Goal: Task Accomplishment & Management: Manage account settings

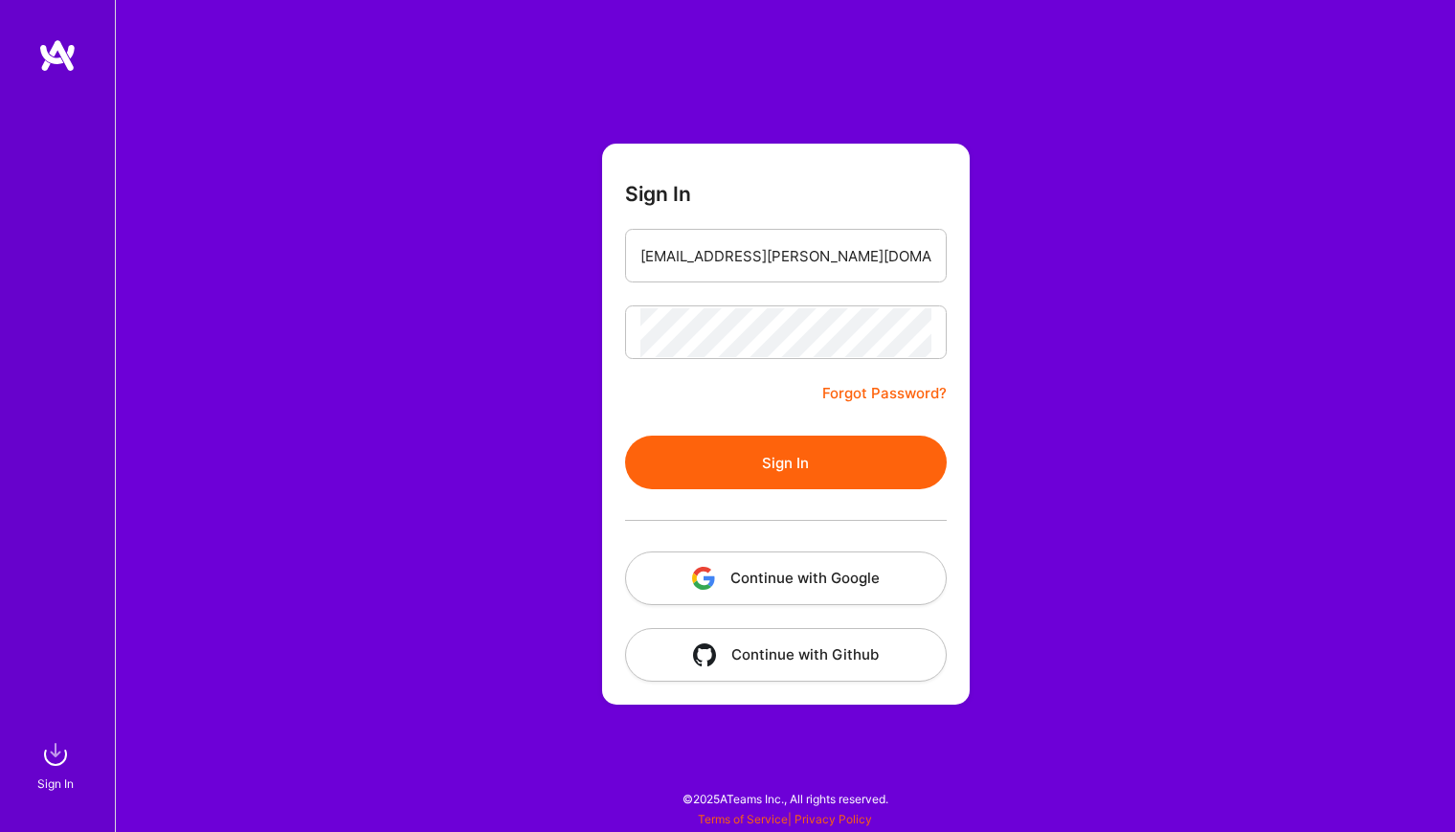
click at [742, 474] on button "Sign In" at bounding box center [786, 463] width 322 height 54
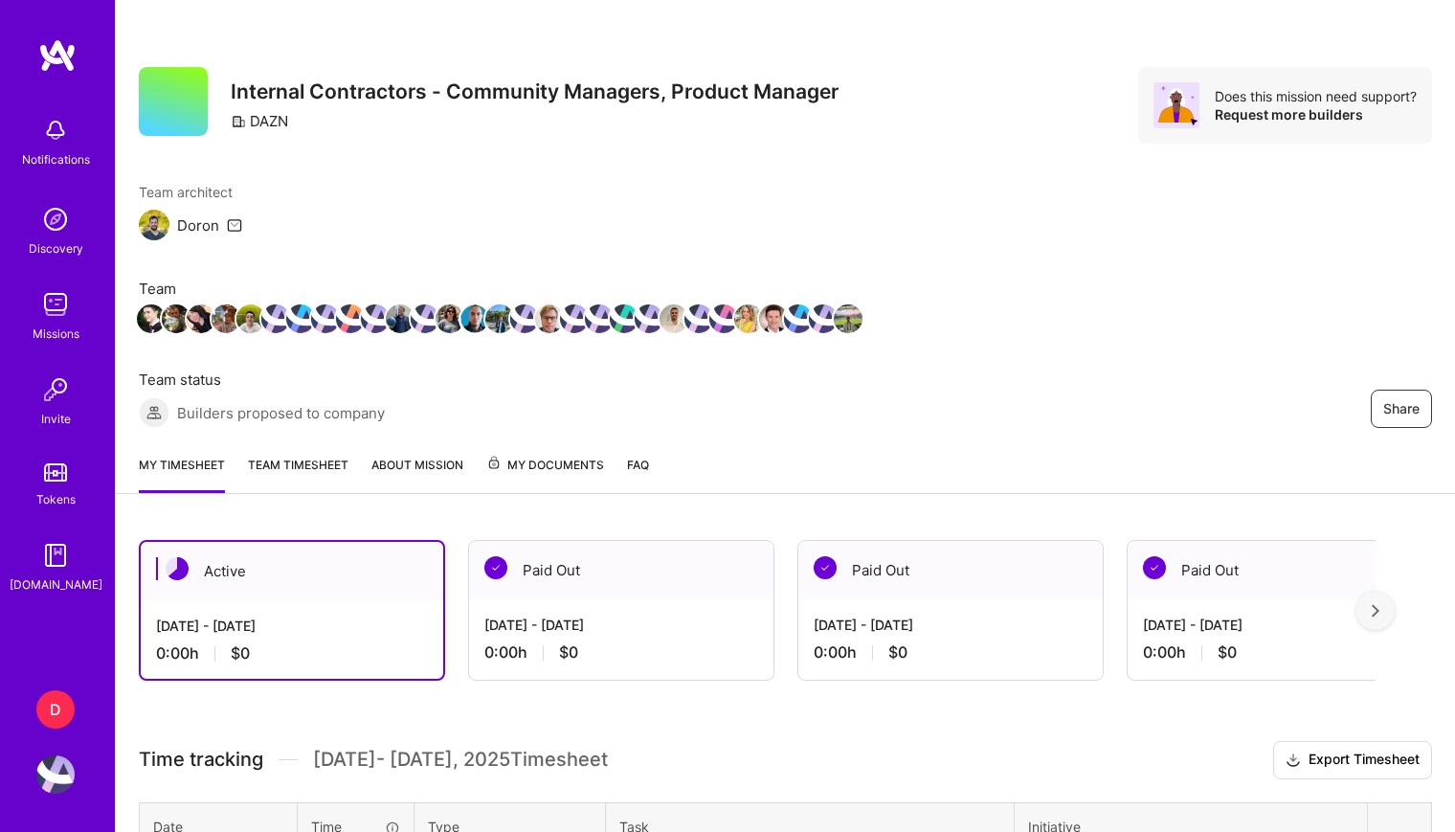
click at [60, 710] on div "D" at bounding box center [55, 709] width 38 height 38
click at [55, 768] on img at bounding box center [55, 774] width 38 height 38
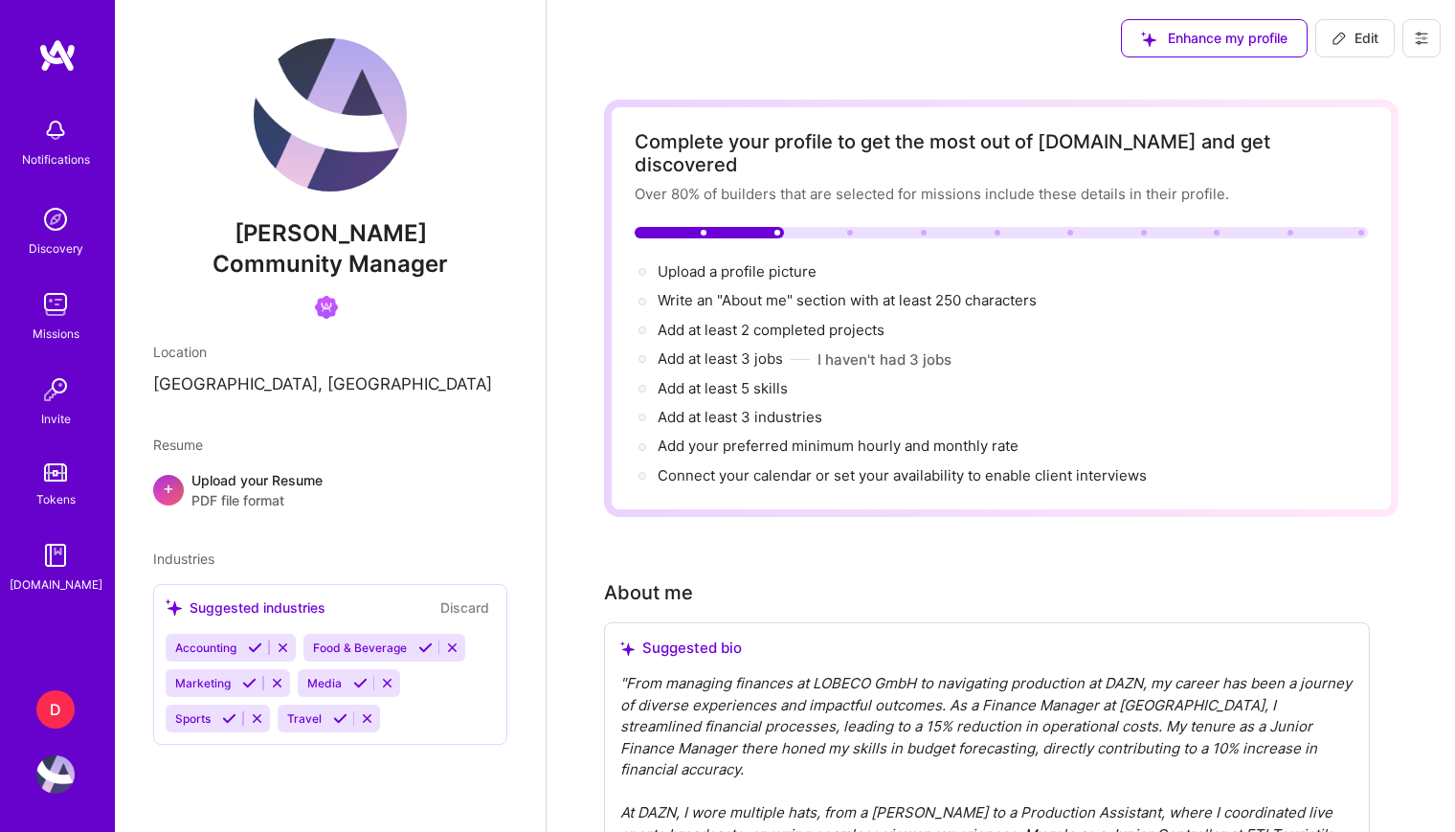
click at [45, 772] on img at bounding box center [55, 774] width 38 height 38
click at [55, 699] on div "D" at bounding box center [55, 709] width 38 height 38
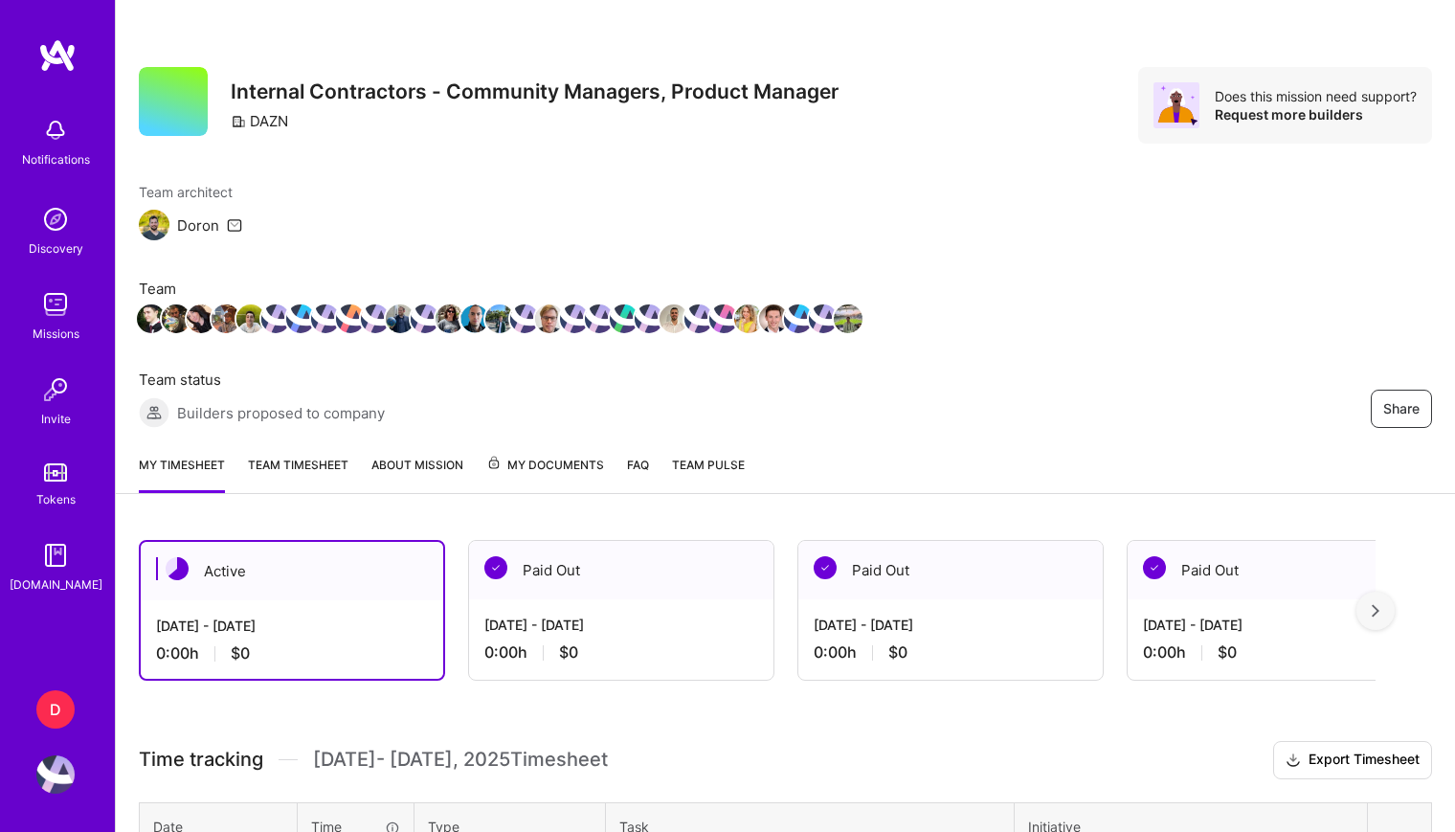
click at [46, 780] on img at bounding box center [55, 774] width 38 height 38
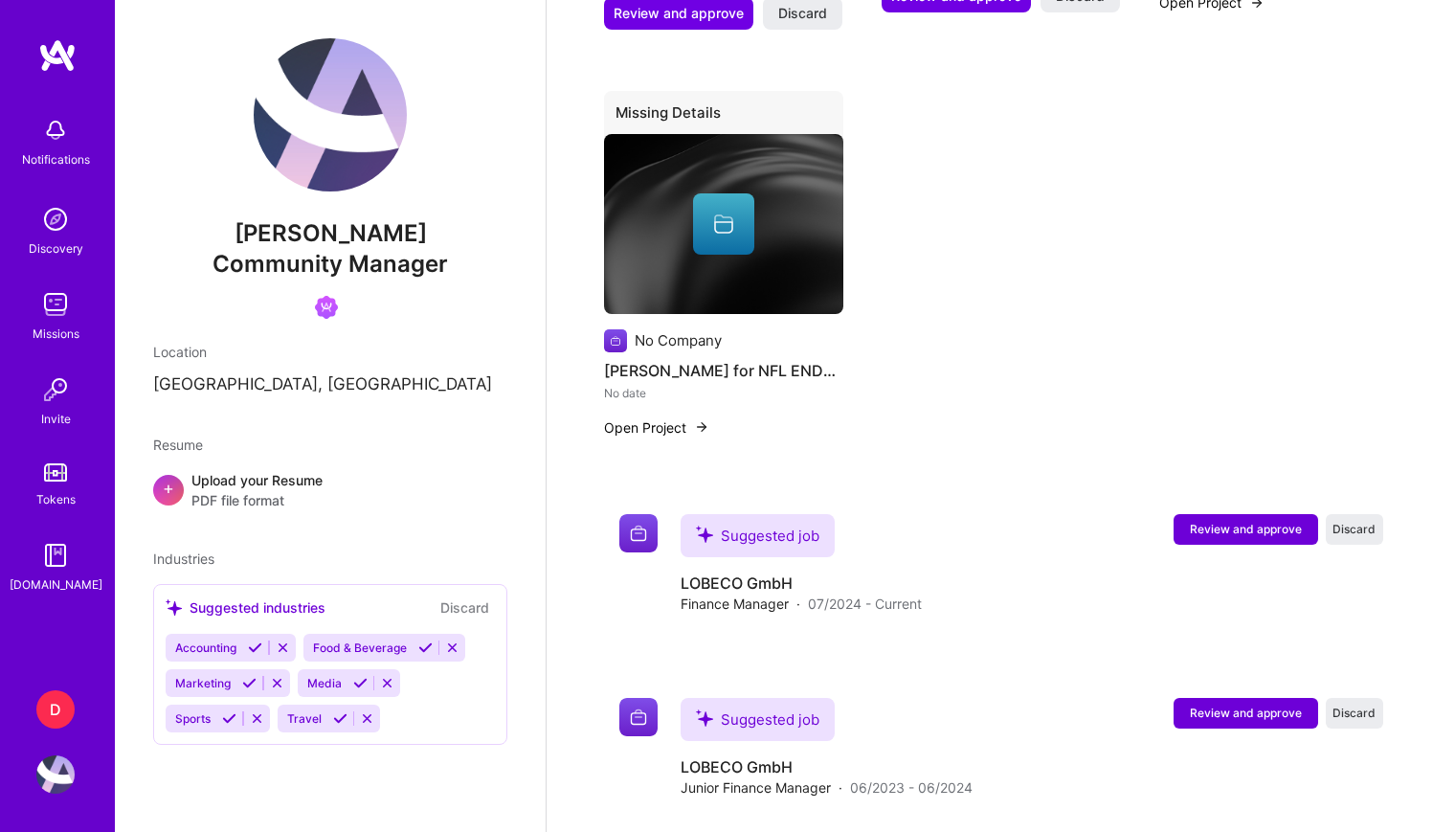
scroll to position [2684, 0]
click at [60, 566] on img at bounding box center [55, 555] width 38 height 38
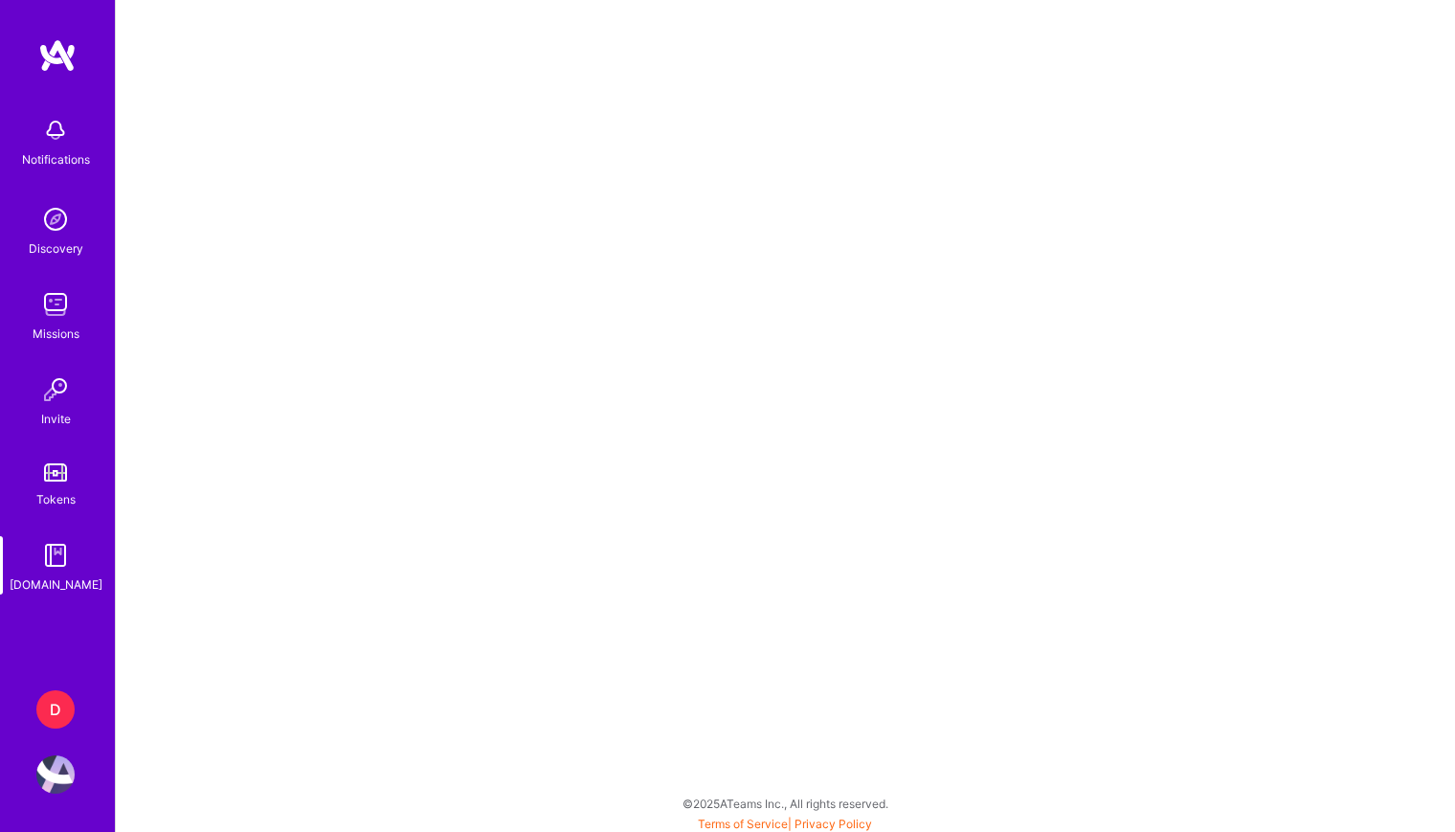
click at [43, 146] on img at bounding box center [55, 130] width 38 height 38
click at [37, 241] on div "Discovery" at bounding box center [56, 248] width 55 height 20
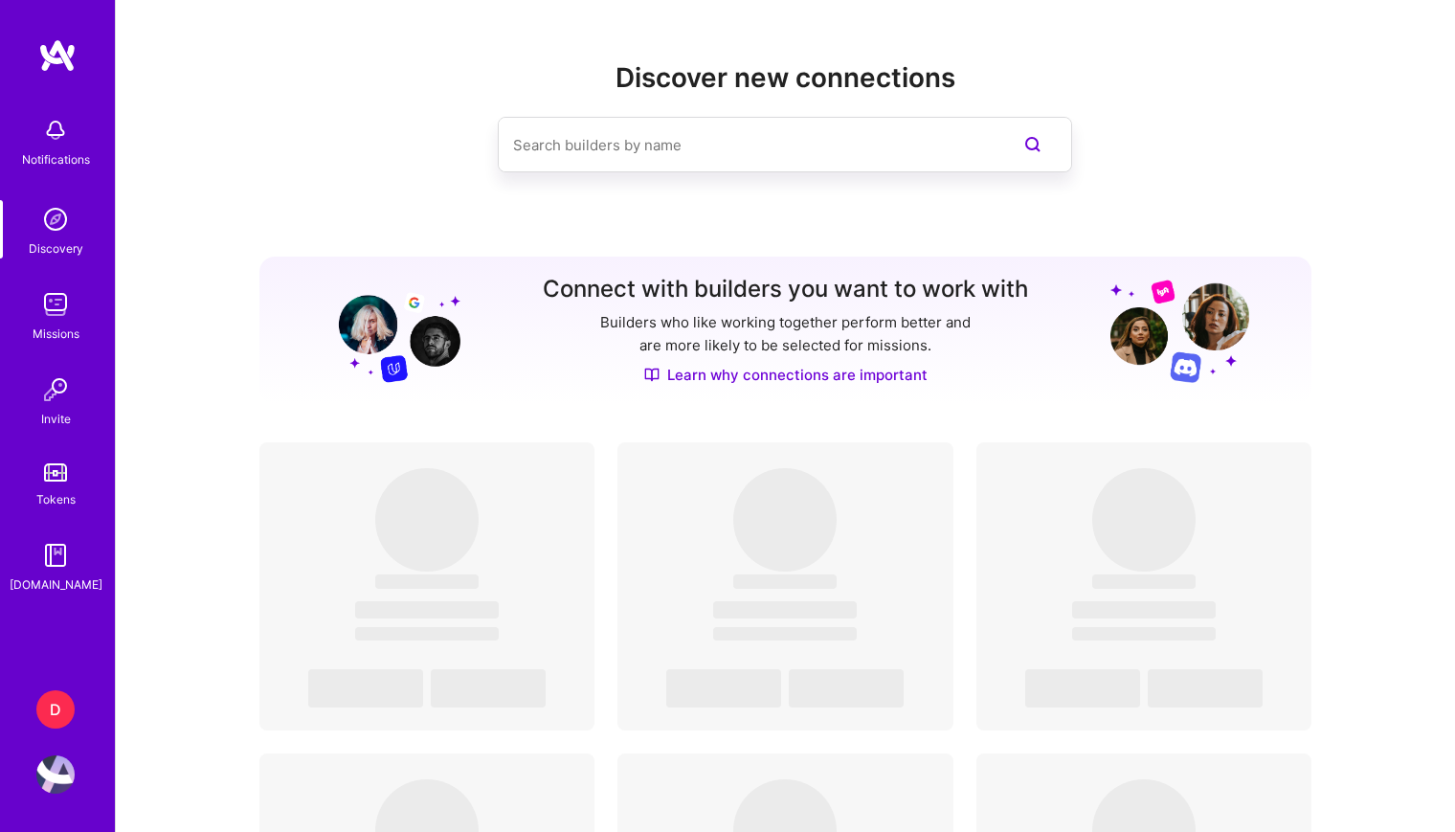
click at [70, 322] on img at bounding box center [55, 304] width 38 height 38
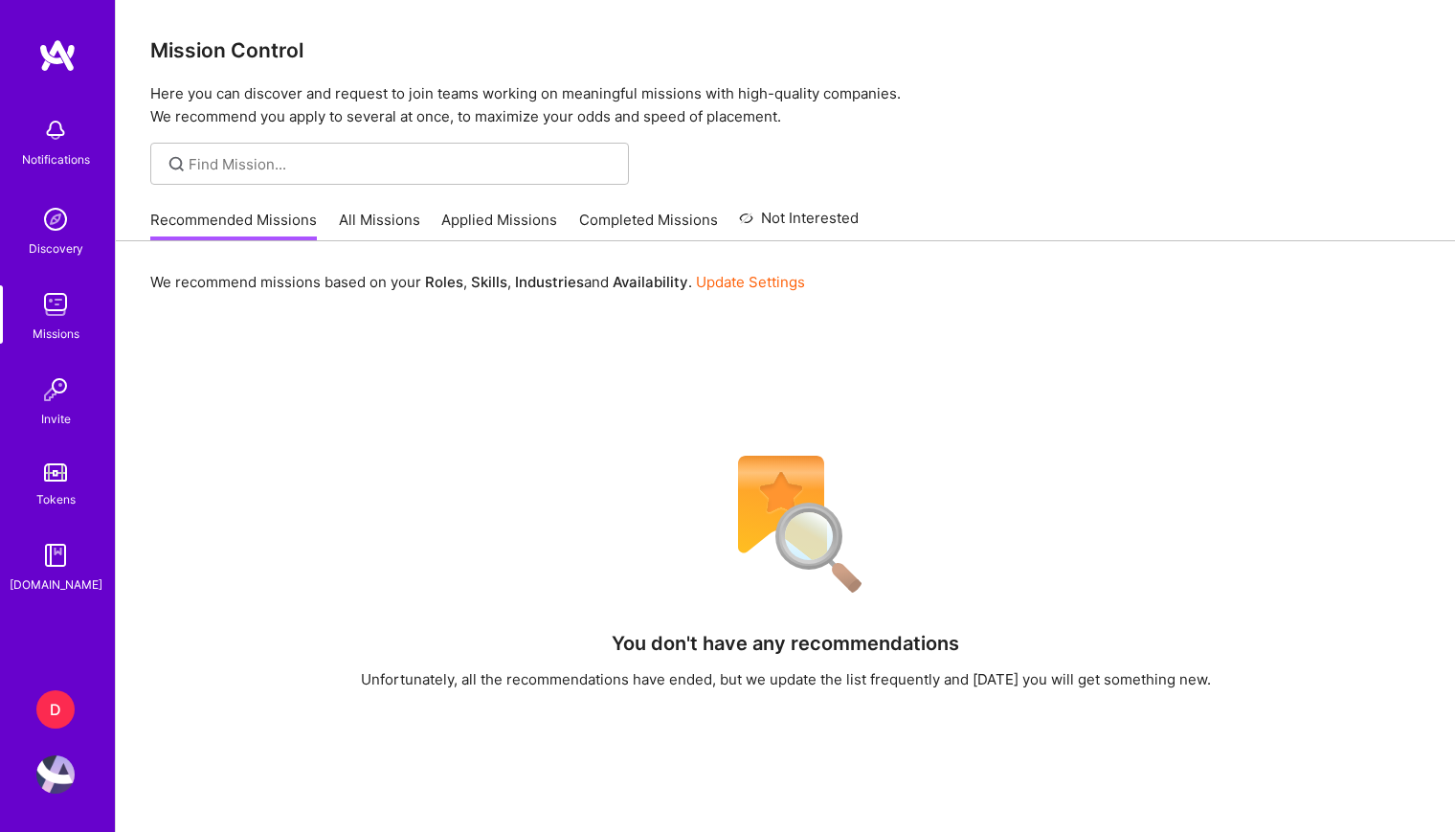
click at [78, 432] on div "Notifications Discovery Missions Invite Tokens [DOMAIN_NAME]" at bounding box center [57, 350] width 115 height 487
click at [56, 396] on img at bounding box center [55, 390] width 38 height 38
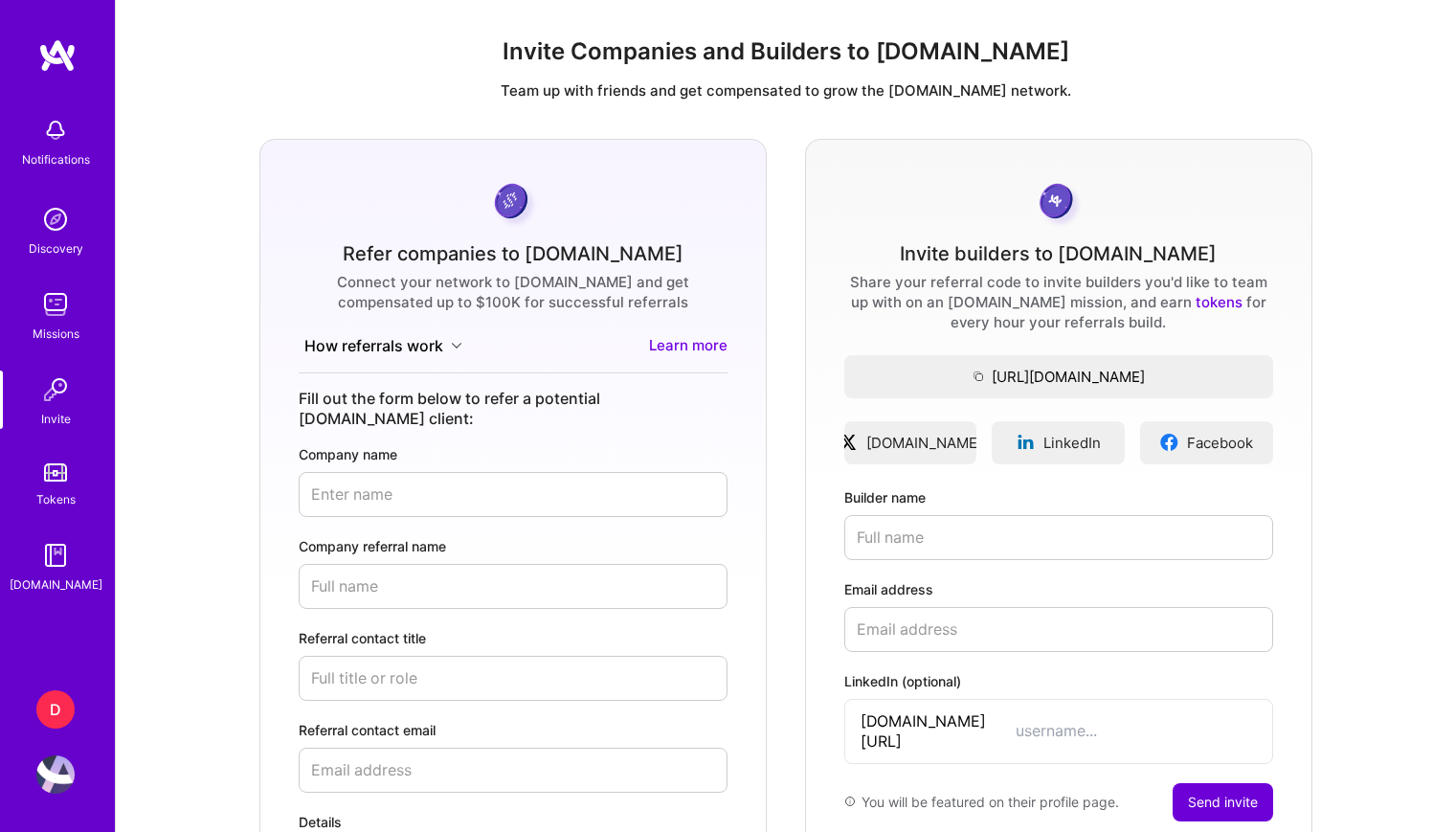
click at [61, 481] on link "Tokens" at bounding box center [55, 483] width 119 height 54
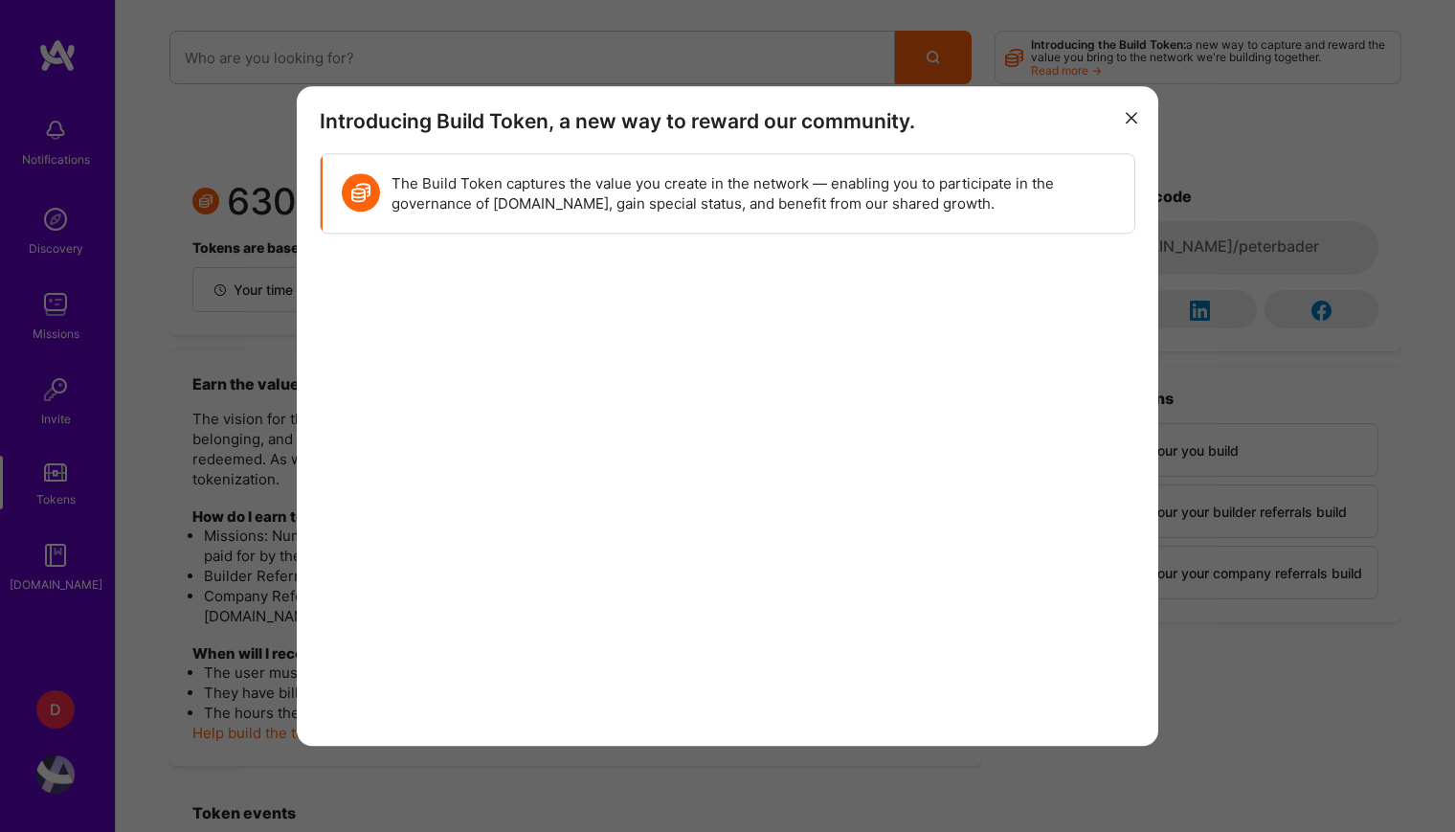
click at [1133, 120] on icon "modal" at bounding box center [1131, 118] width 11 height 11
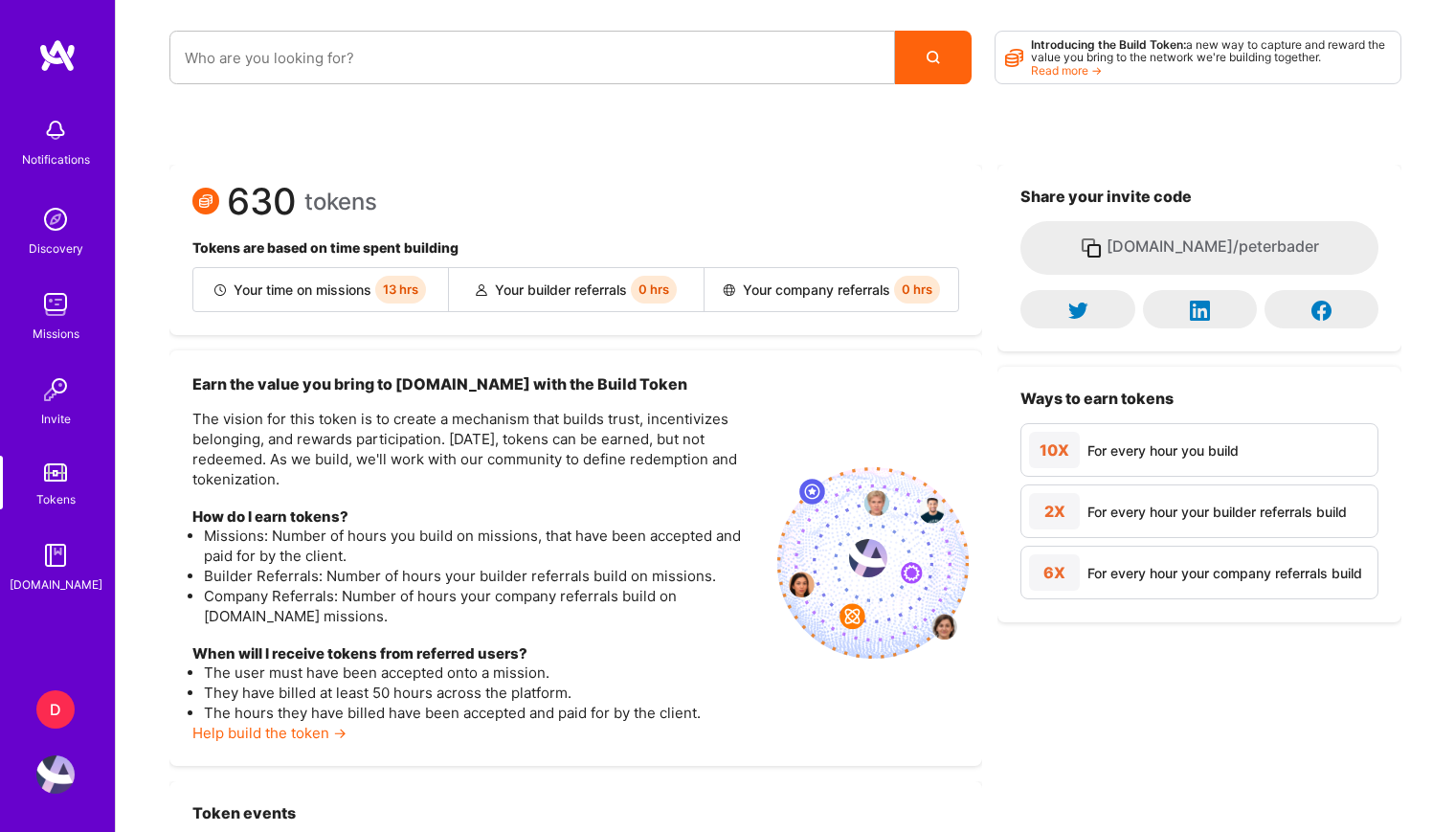
click at [59, 574] on img at bounding box center [55, 555] width 38 height 38
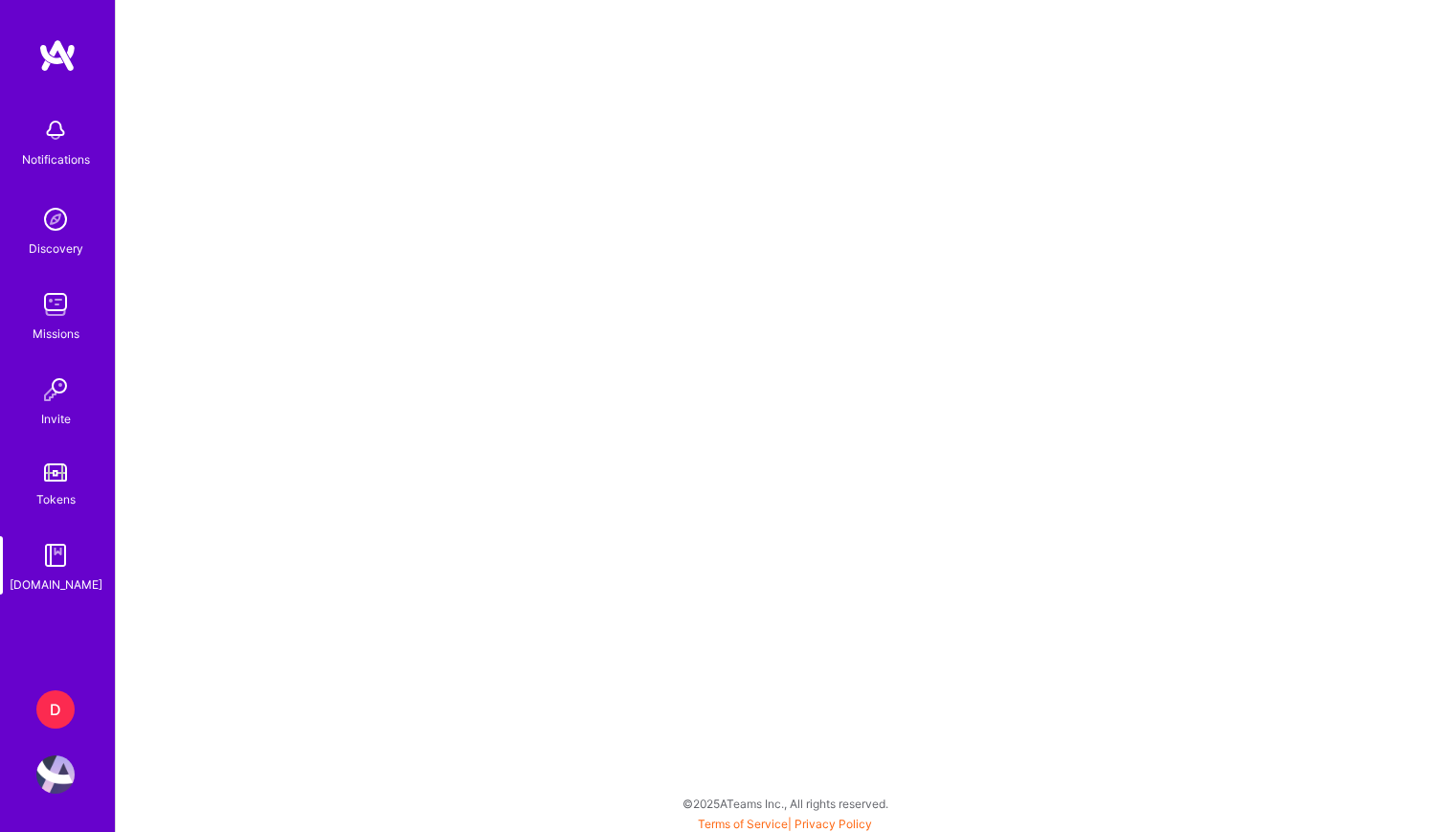
click at [56, 732] on div "D Dazn: Internal Contractors - Community Managers, Product Manager Profile" at bounding box center [57, 741] width 44 height 103
click at [56, 699] on div "D" at bounding box center [55, 709] width 38 height 38
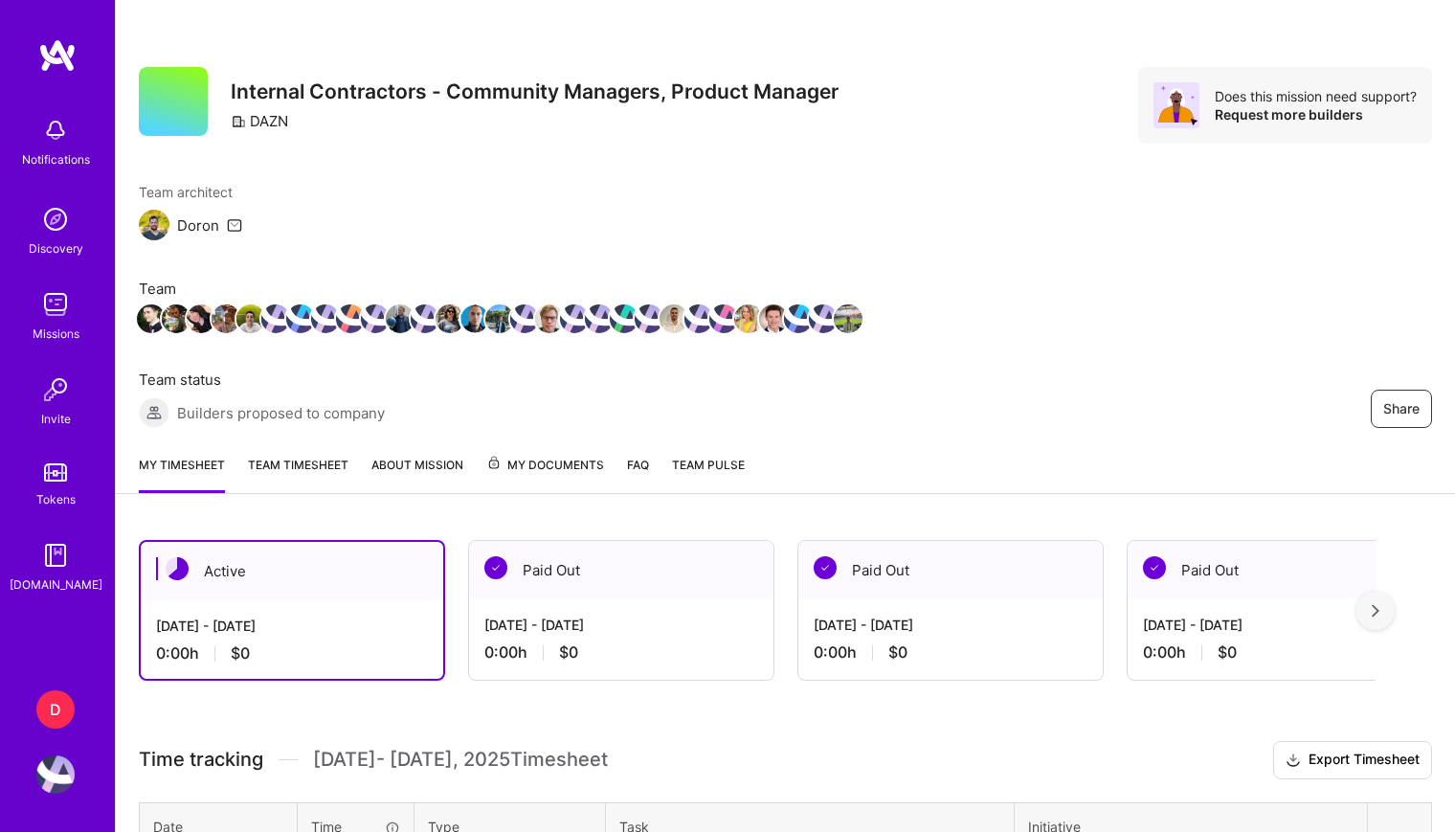
click at [59, 780] on img at bounding box center [55, 774] width 38 height 38
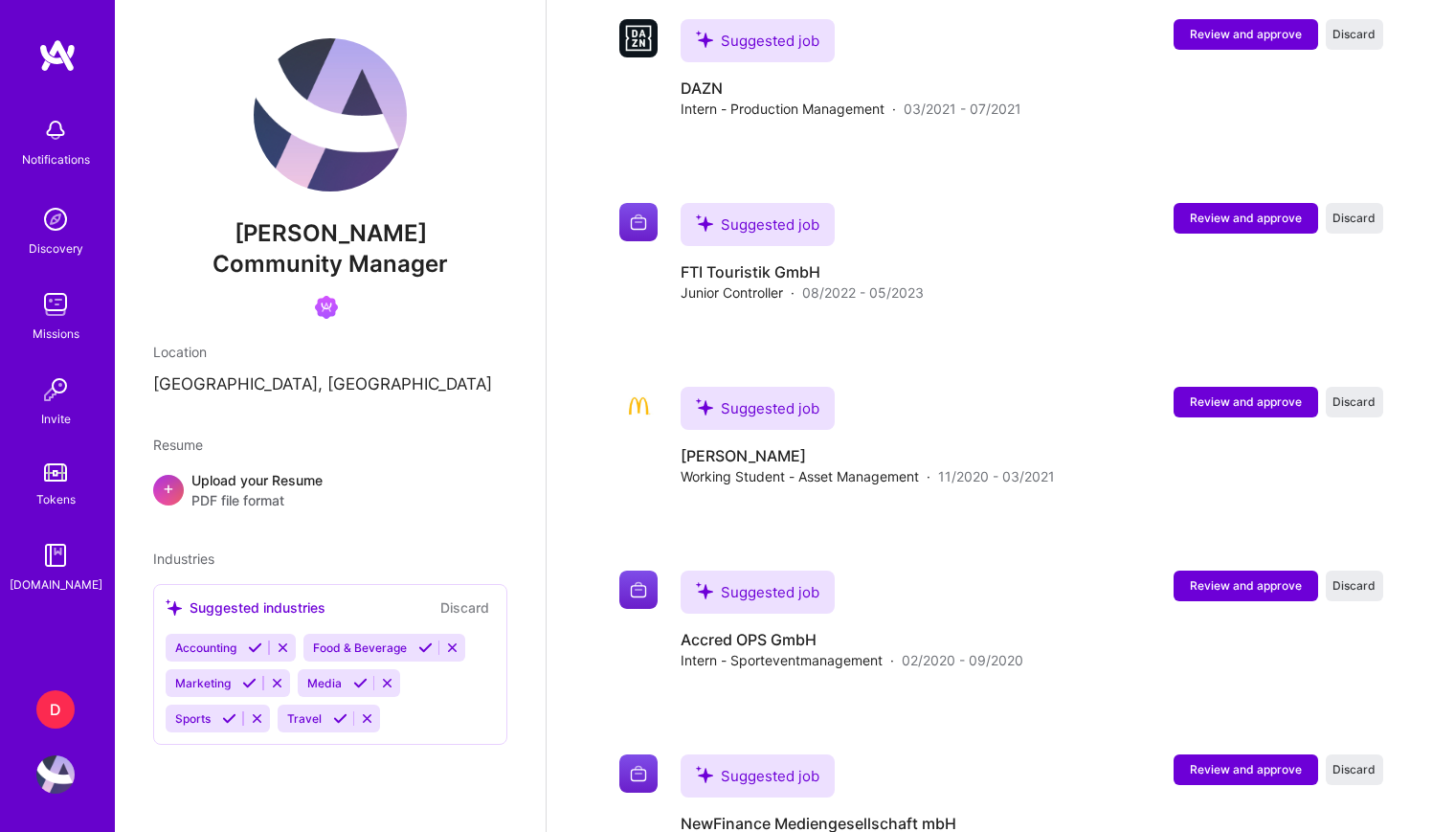
scroll to position [4151, 0]
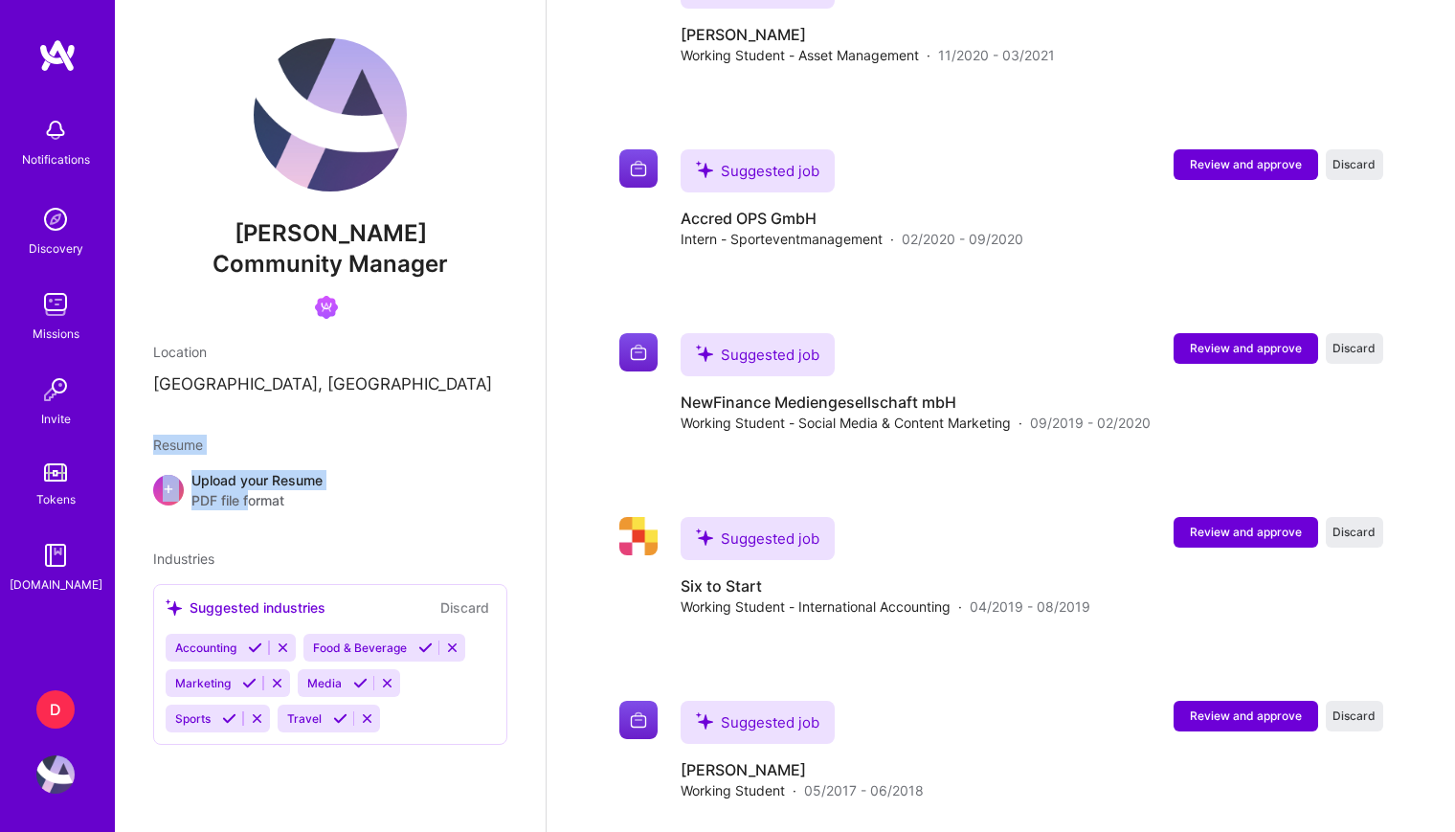
drag, startPoint x: 247, startPoint y: 504, endPoint x: 506, endPoint y: 391, distance: 282.1
click at [505, 396] on div "[PERSON_NAME] Community Manager Location [GEOGRAPHIC_DATA], [GEOGRAPHIC_DATA] R…" at bounding box center [330, 416] width 431 height 832
click at [346, 238] on span "[PERSON_NAME]" at bounding box center [330, 233] width 354 height 29
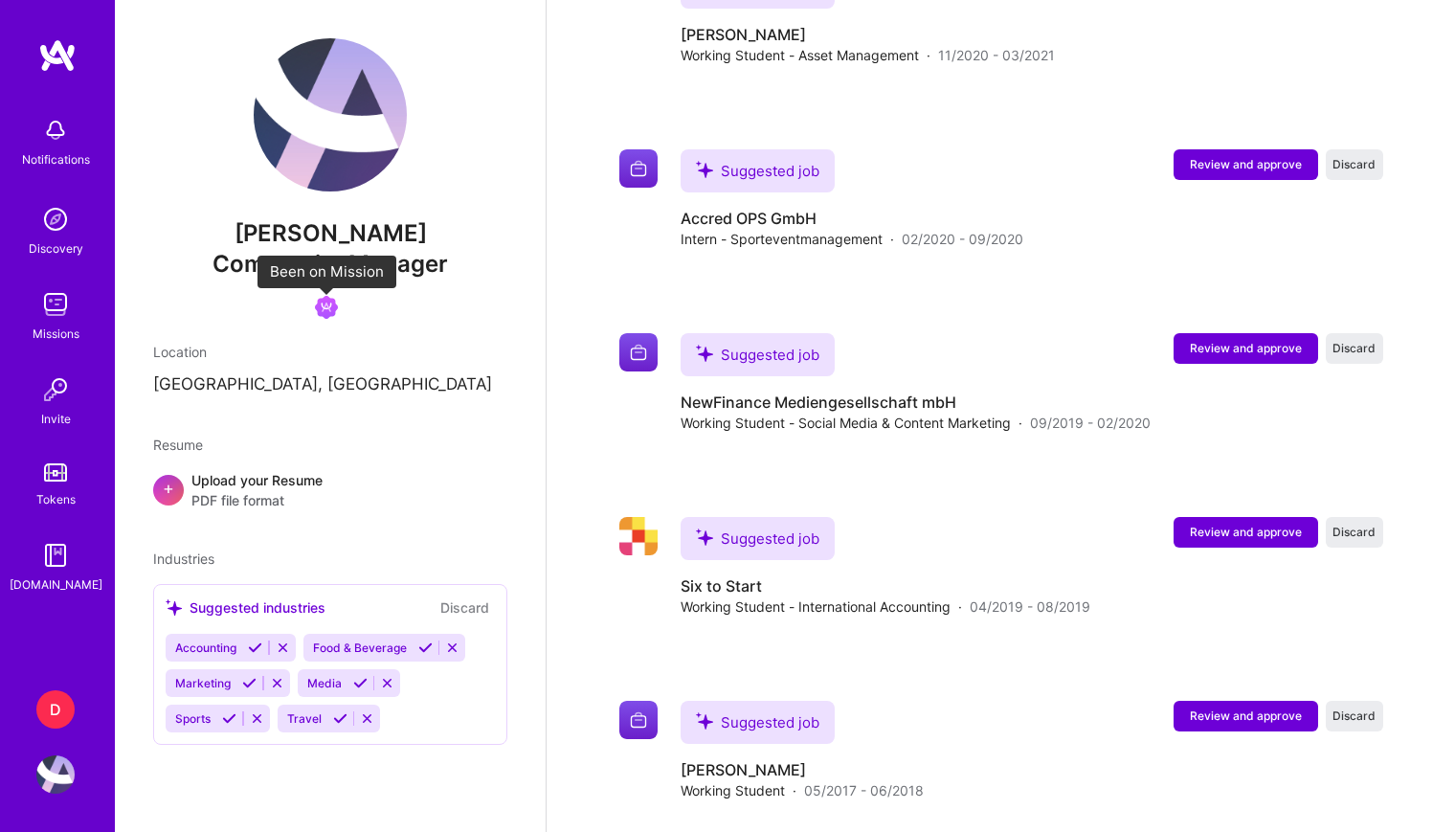
click at [325, 307] on img at bounding box center [326, 307] width 23 height 23
click at [51, 700] on div "D" at bounding box center [55, 709] width 38 height 38
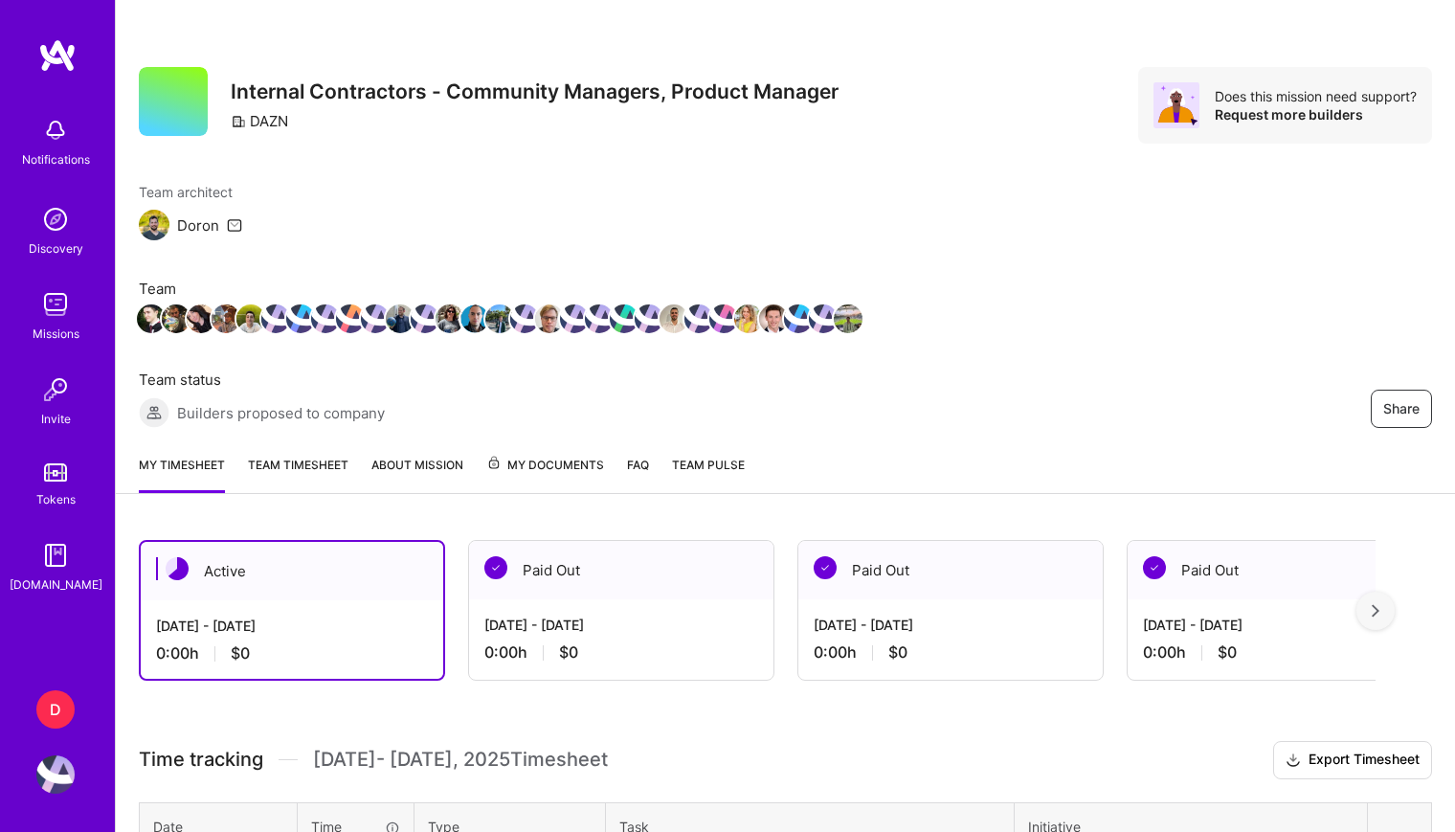
click at [560, 455] on span "My Documents" at bounding box center [545, 465] width 118 height 21
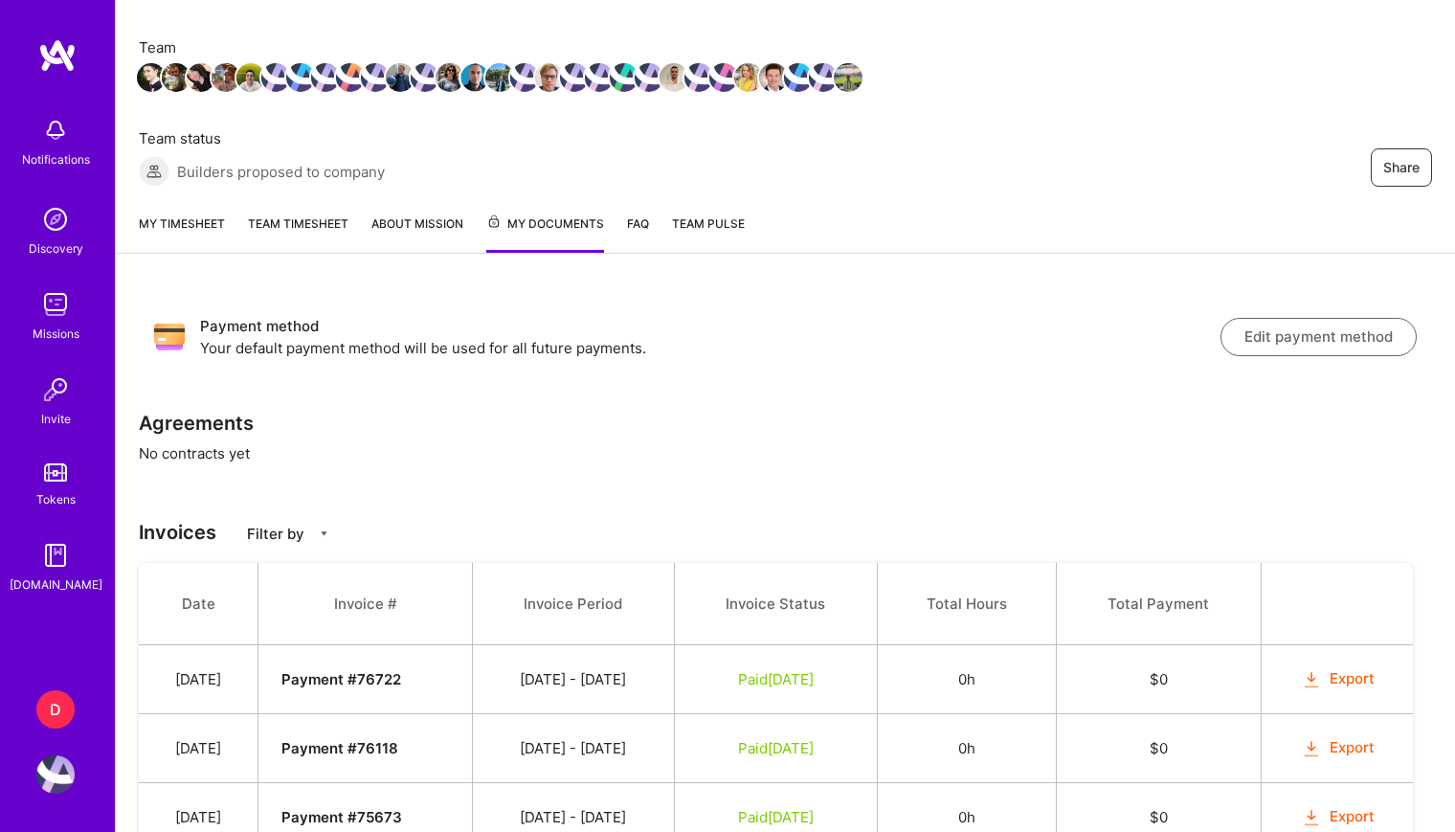
scroll to position [234, 0]
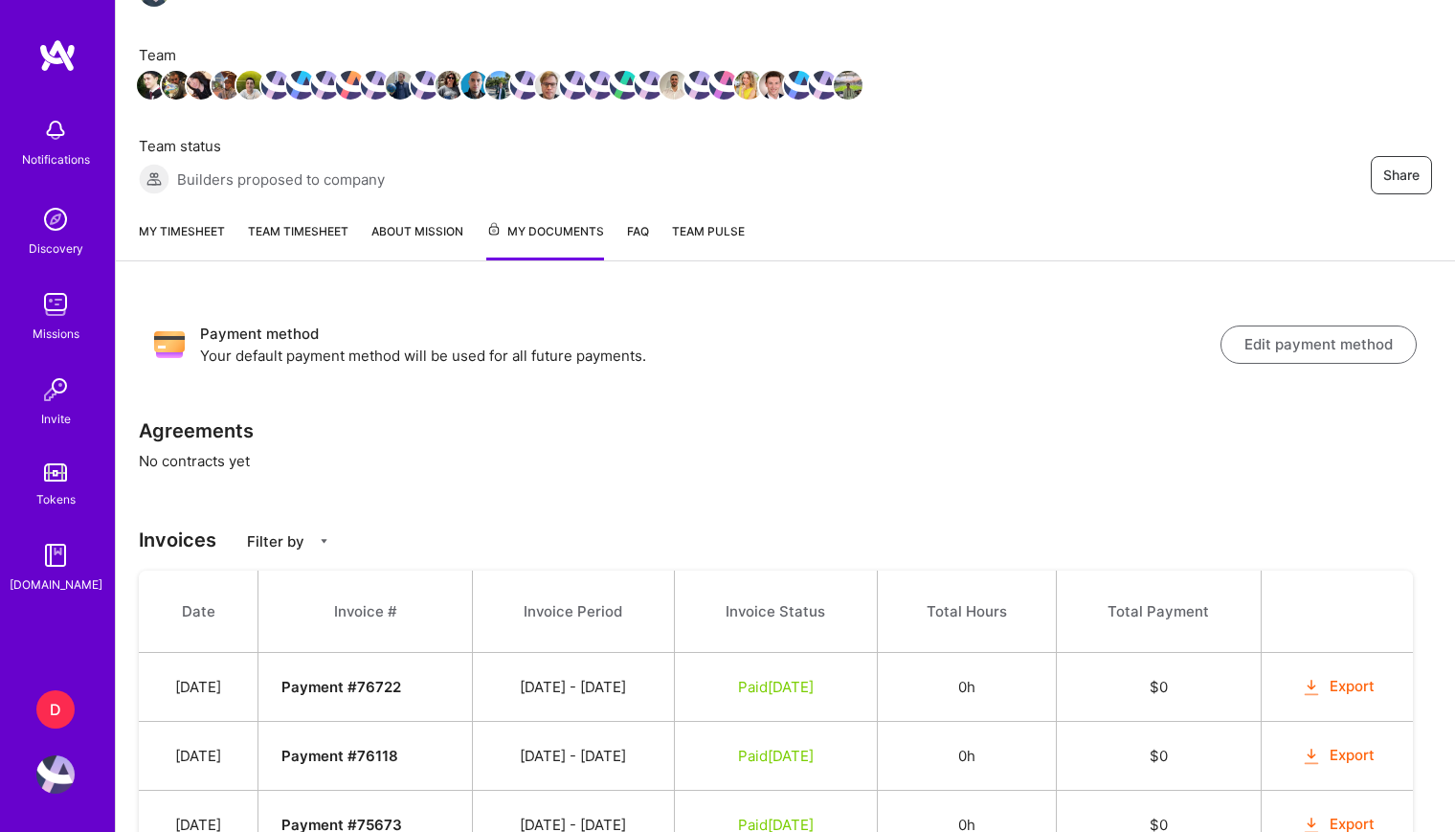
click at [1315, 326] on button "Edit payment method" at bounding box center [1319, 345] width 196 height 38
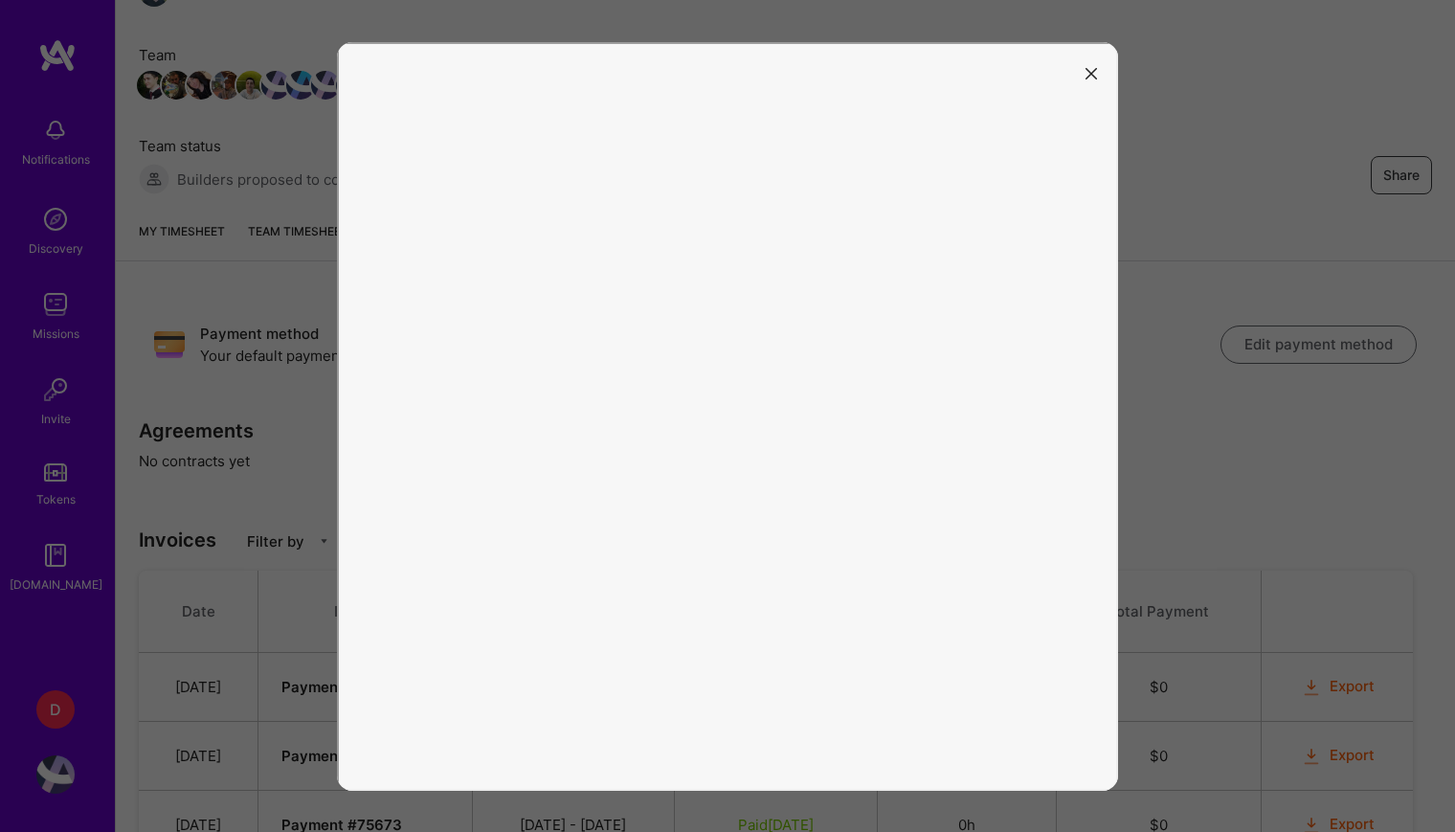
click at [1096, 71] on icon "modal" at bounding box center [1091, 73] width 11 height 11
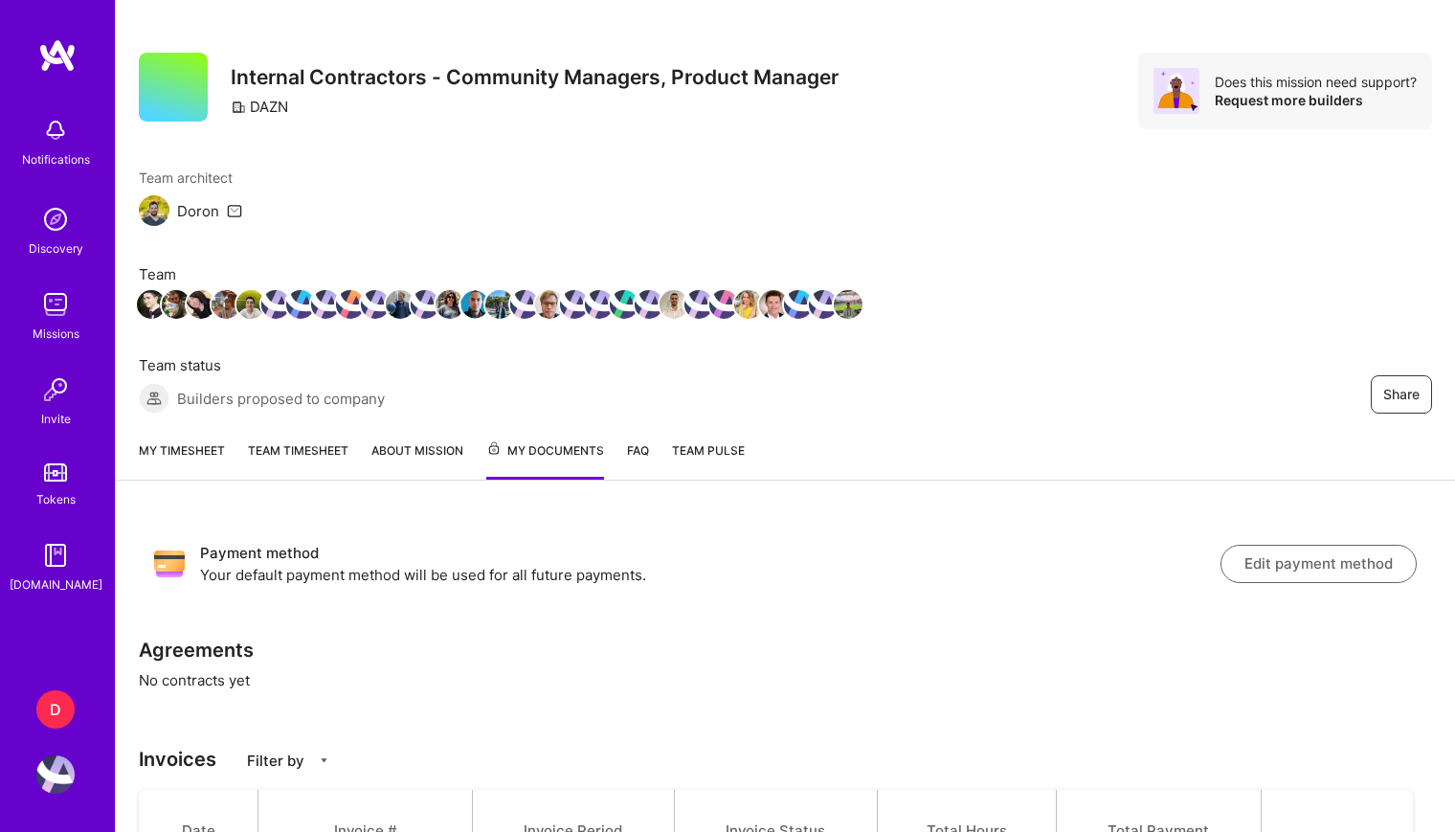
scroll to position [0, 0]
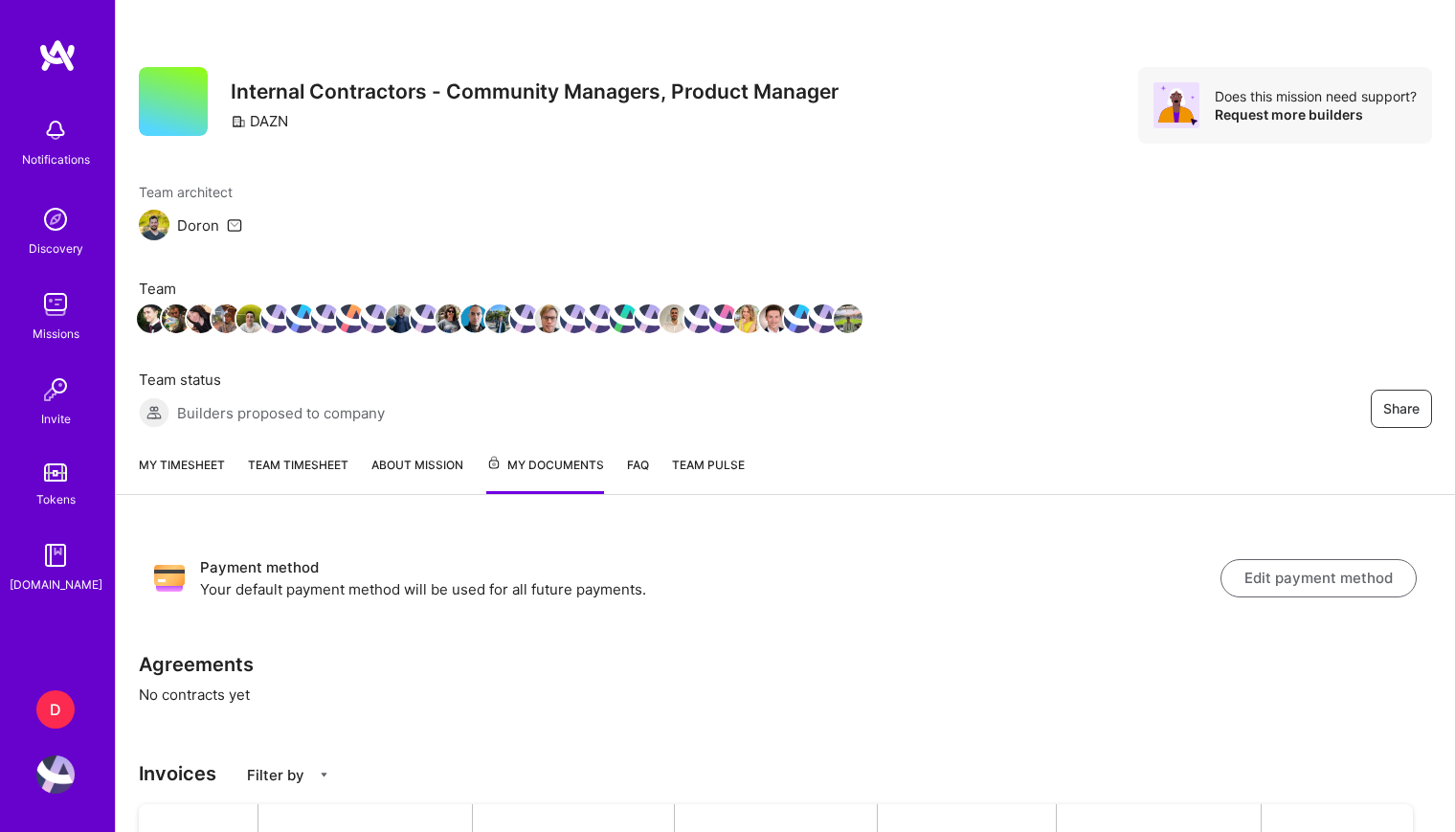
click at [1294, 559] on button "Edit payment method" at bounding box center [1319, 578] width 196 height 38
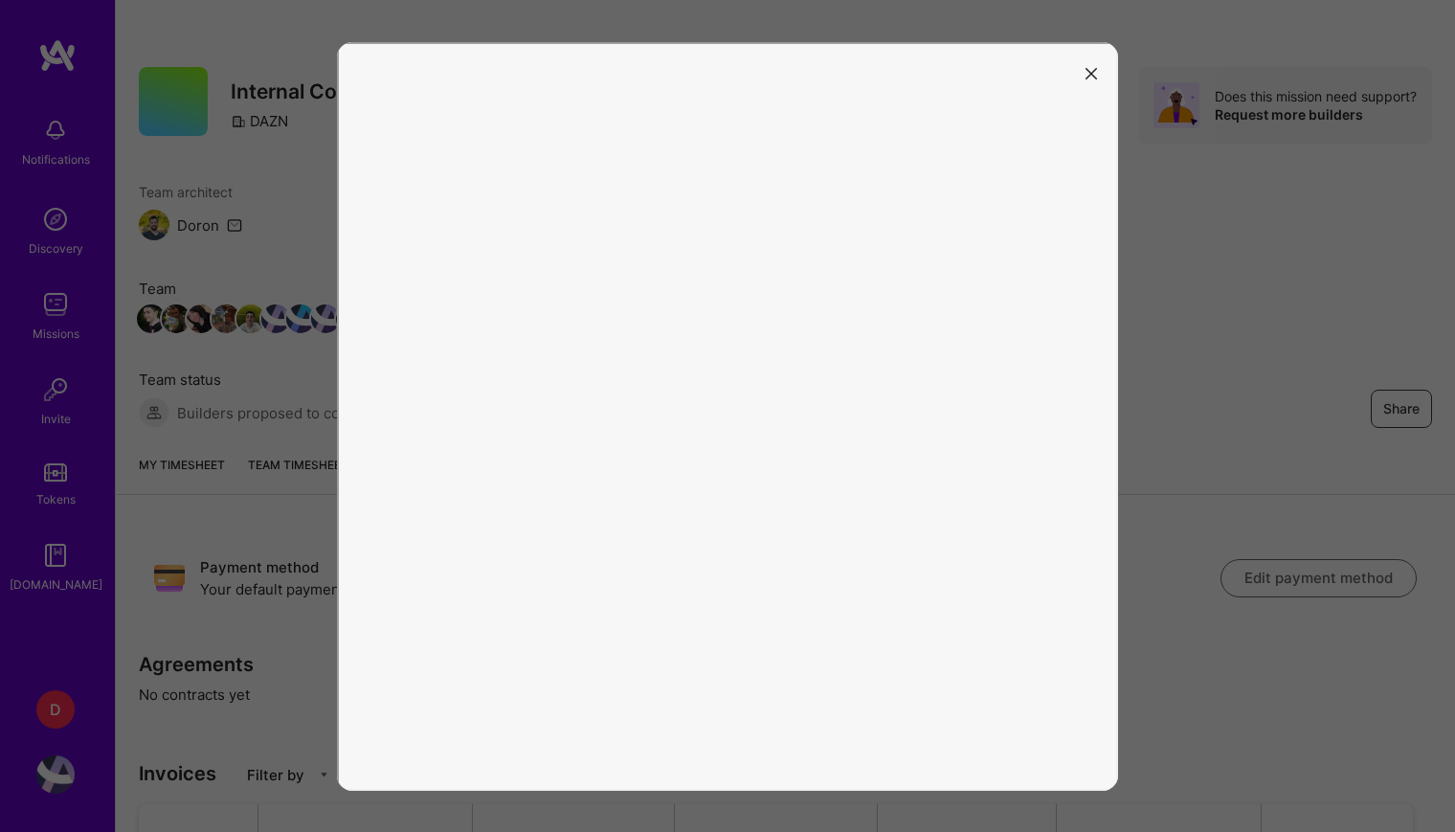
click at [1102, 75] on button "modal" at bounding box center [1091, 72] width 23 height 32
